Goal: Transaction & Acquisition: Purchase product/service

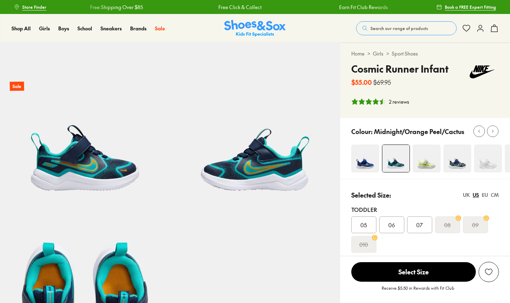
select select "*"
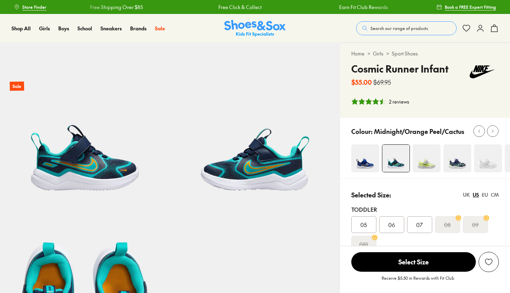
click at [427, 162] on img at bounding box center [426, 158] width 28 height 28
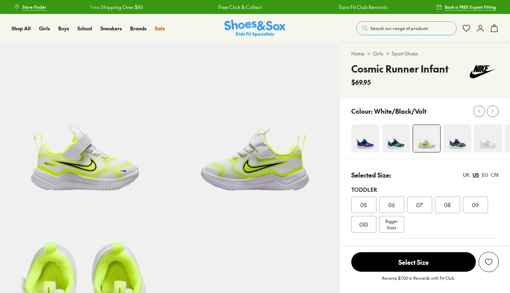
select select "*"
click at [458, 141] on img at bounding box center [457, 138] width 28 height 28
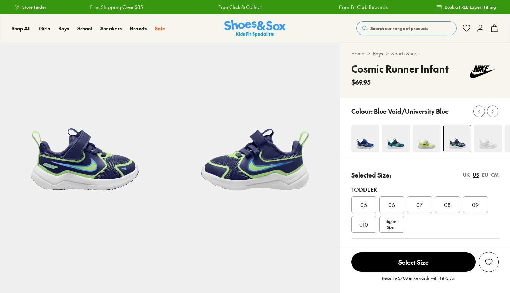
select select "*"
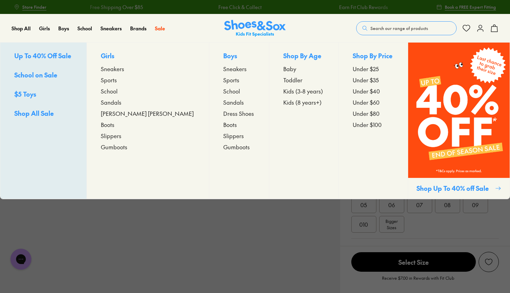
click at [223, 69] on span "Sneakers" at bounding box center [234, 68] width 23 height 8
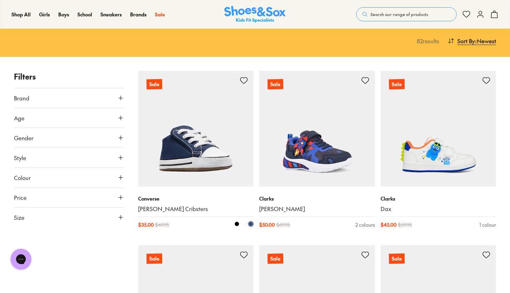
scroll to position [72, 0]
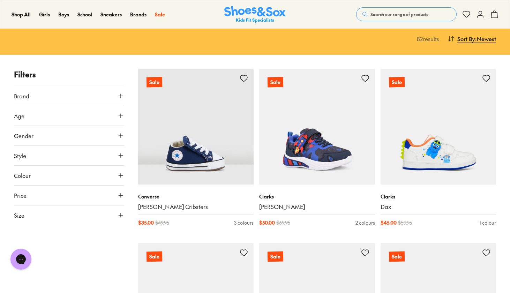
click at [121, 93] on icon at bounding box center [120, 95] width 7 height 7
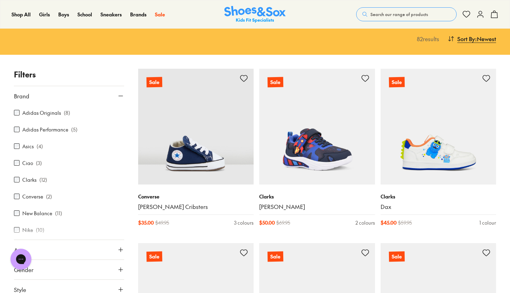
scroll to position [0, 0]
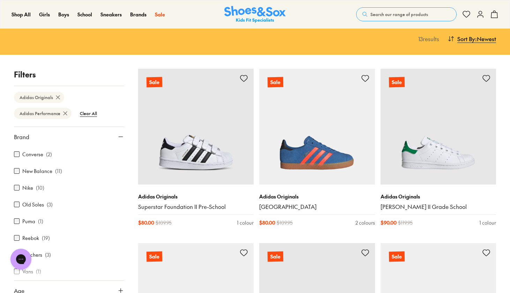
scroll to position [87, 0]
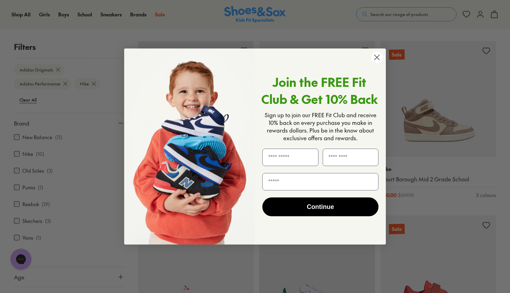
scroll to position [103, 0]
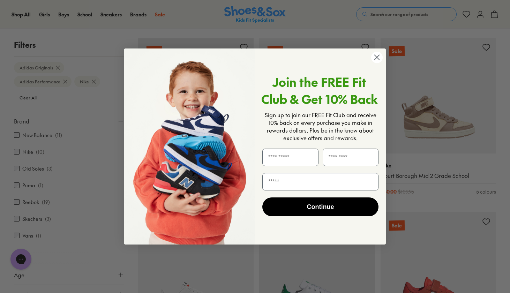
click at [374, 58] on circle "Close dialog" at bounding box center [377, 58] width 12 height 12
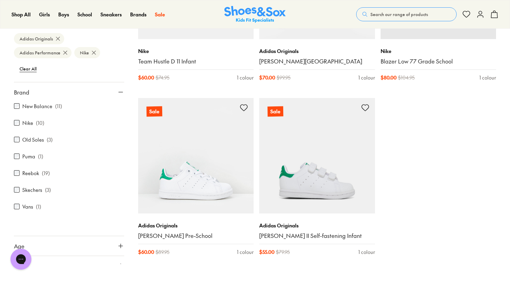
scroll to position [1243, 0]
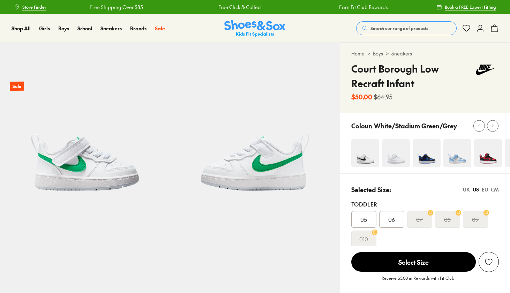
select select "*"
click at [459, 159] on img at bounding box center [457, 153] width 28 height 28
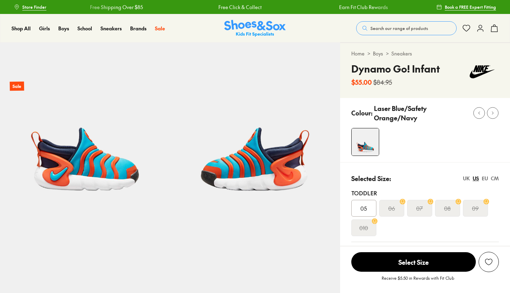
select select "*"
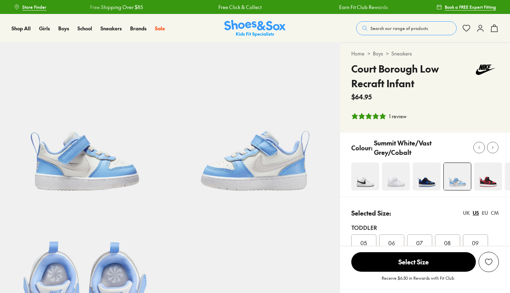
select select "*"
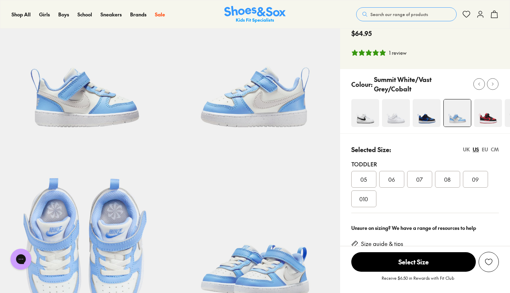
click at [353, 108] on img at bounding box center [365, 113] width 28 height 28
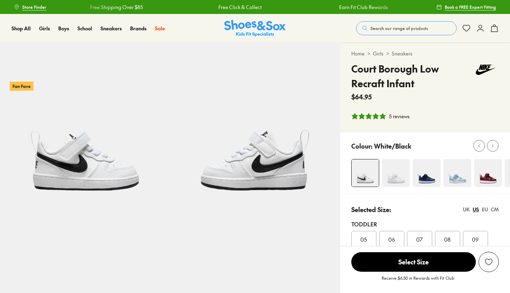
select select "*"
click at [395, 147] on p "White/Black" at bounding box center [392, 145] width 37 height 9
click at [397, 180] on img at bounding box center [396, 173] width 28 height 28
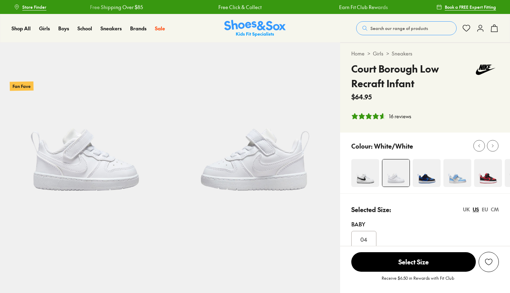
select select "*"
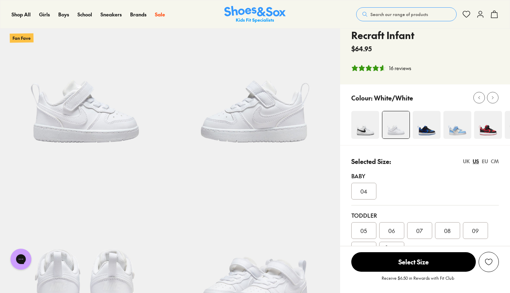
scroll to position [52, 0]
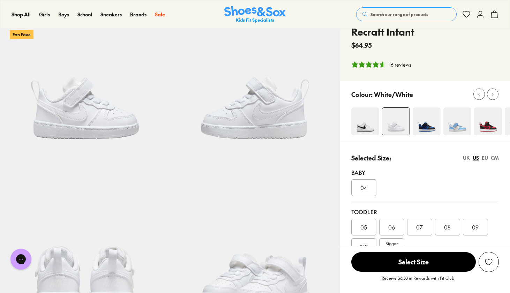
click at [433, 128] on img at bounding box center [426, 121] width 28 height 28
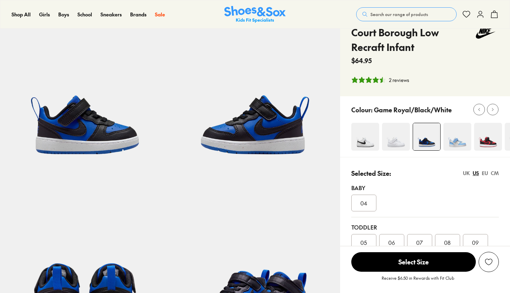
select select "*"
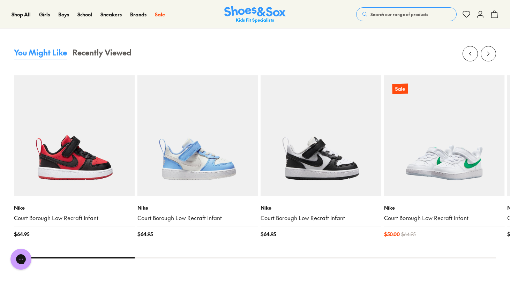
scroll to position [697, 0]
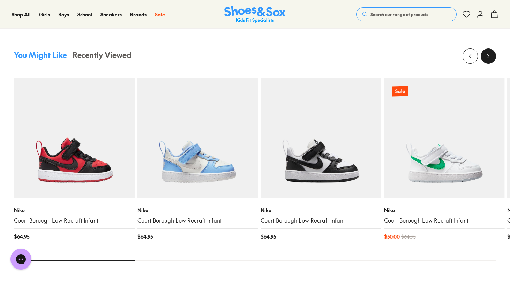
click at [488, 57] on icon at bounding box center [488, 56] width 7 height 7
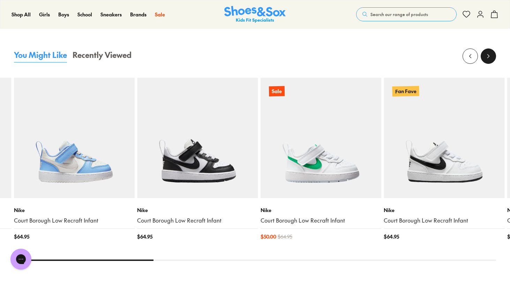
click at [488, 58] on icon at bounding box center [488, 56] width 7 height 7
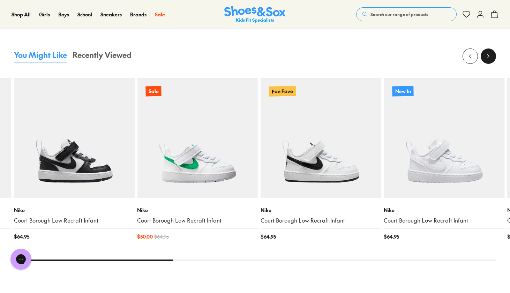
click at [483, 53] on button at bounding box center [487, 55] width 15 height 15
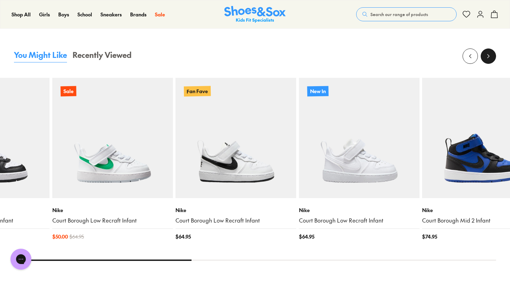
click at [483, 53] on button at bounding box center [487, 55] width 15 height 15
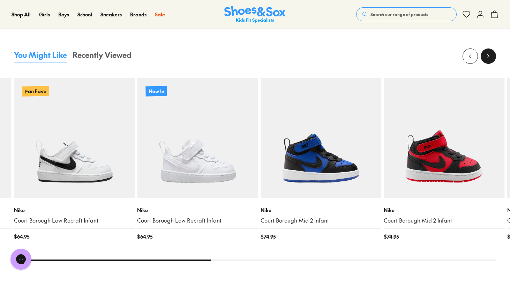
click at [487, 56] on use at bounding box center [488, 55] width 2 height 3
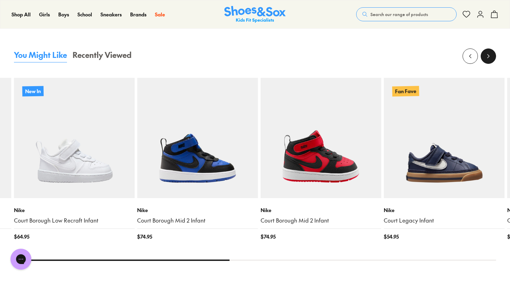
click at [487, 56] on use at bounding box center [488, 55] width 2 height 3
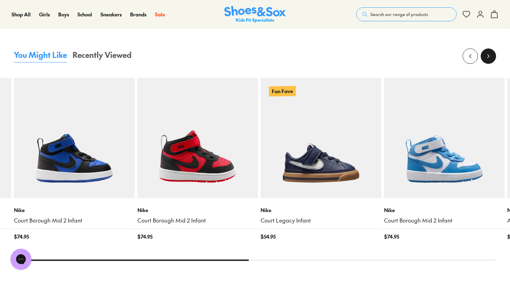
click at [487, 57] on icon at bounding box center [488, 56] width 7 height 7
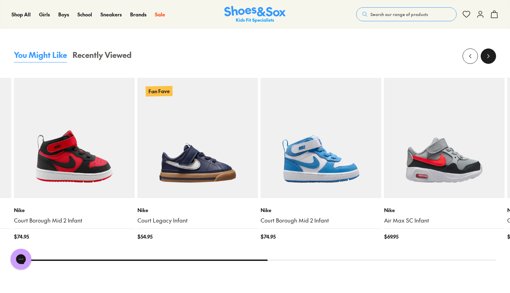
click at [487, 58] on icon at bounding box center [488, 56] width 7 height 7
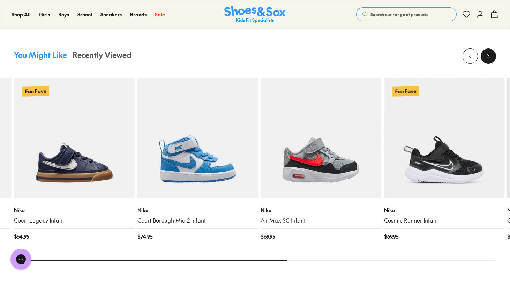
click at [485, 57] on icon at bounding box center [488, 56] width 7 height 7
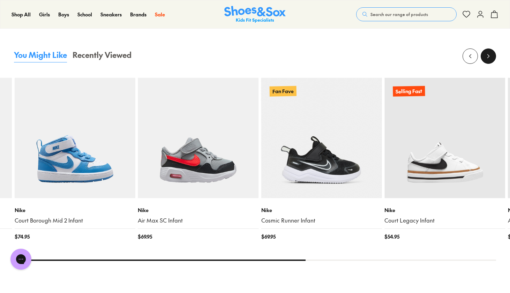
click at [485, 57] on icon at bounding box center [488, 56] width 7 height 7
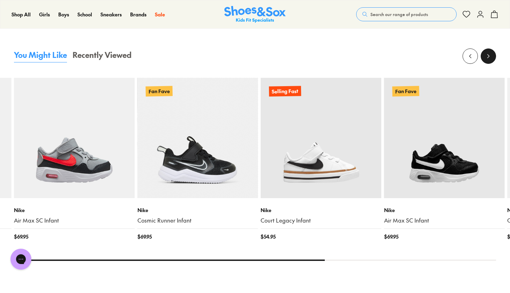
click at [485, 57] on icon at bounding box center [488, 56] width 7 height 7
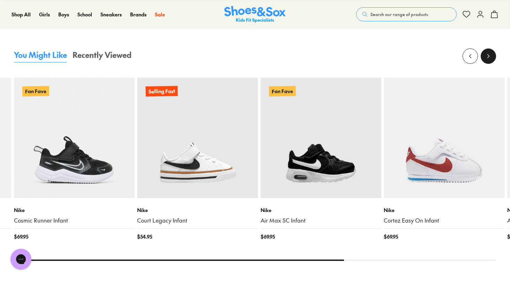
click at [485, 57] on icon at bounding box center [488, 56] width 7 height 7
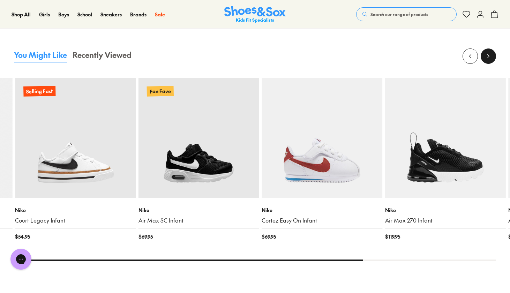
click at [485, 57] on icon at bounding box center [488, 56] width 7 height 7
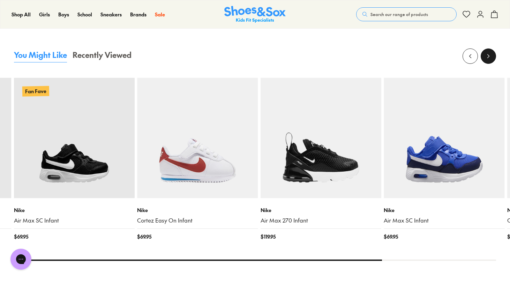
click at [487, 56] on icon at bounding box center [488, 56] width 7 height 7
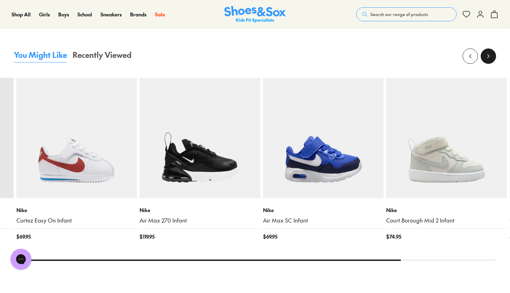
click at [487, 56] on icon at bounding box center [488, 56] width 7 height 7
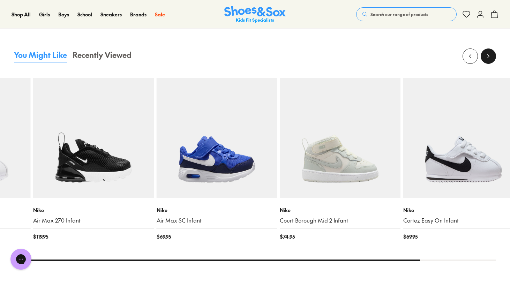
click at [487, 56] on icon at bounding box center [488, 56] width 7 height 7
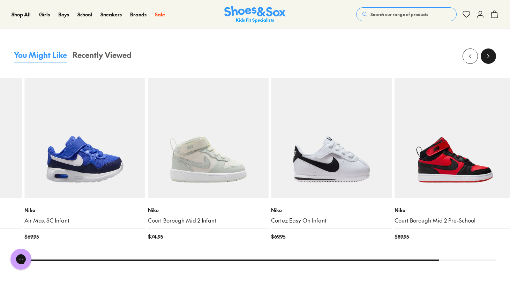
click at [487, 56] on icon at bounding box center [488, 56] width 7 height 7
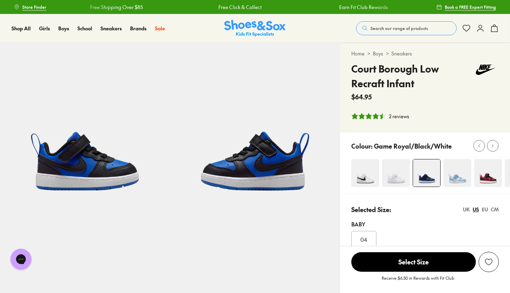
scroll to position [0, 0]
